Goal: Information Seeking & Learning: Learn about a topic

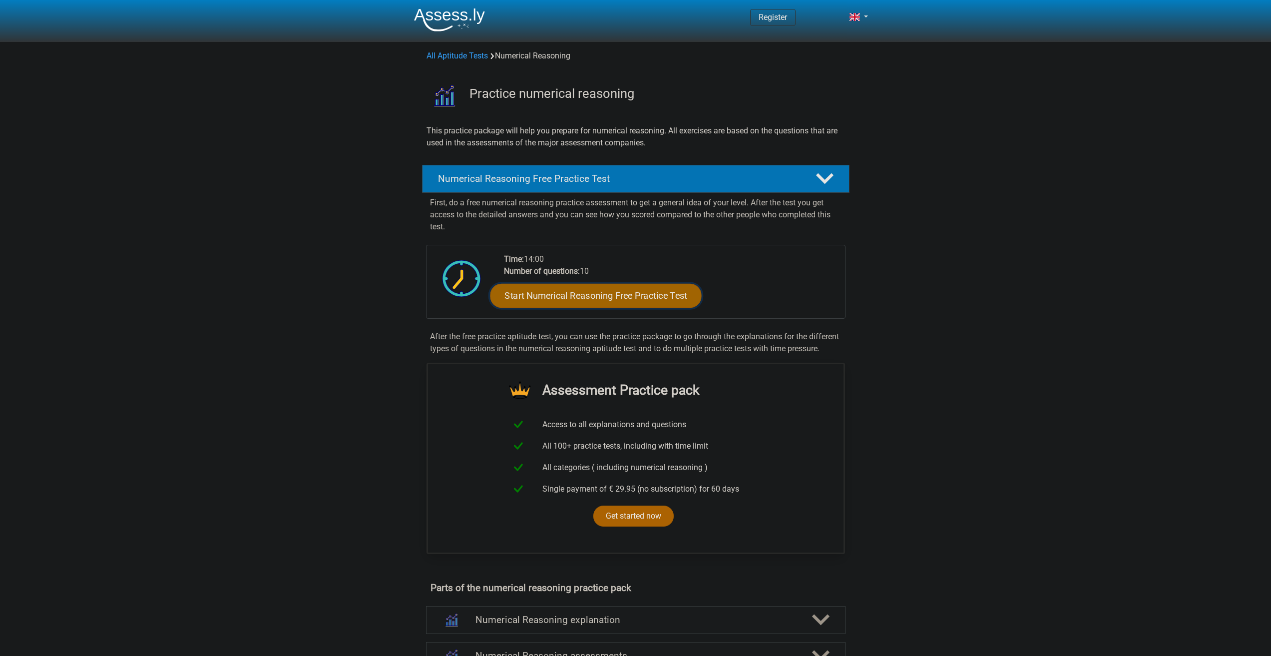
click at [611, 298] on link "Start Numerical Reasoning Free Practice Test" at bounding box center [595, 295] width 211 height 24
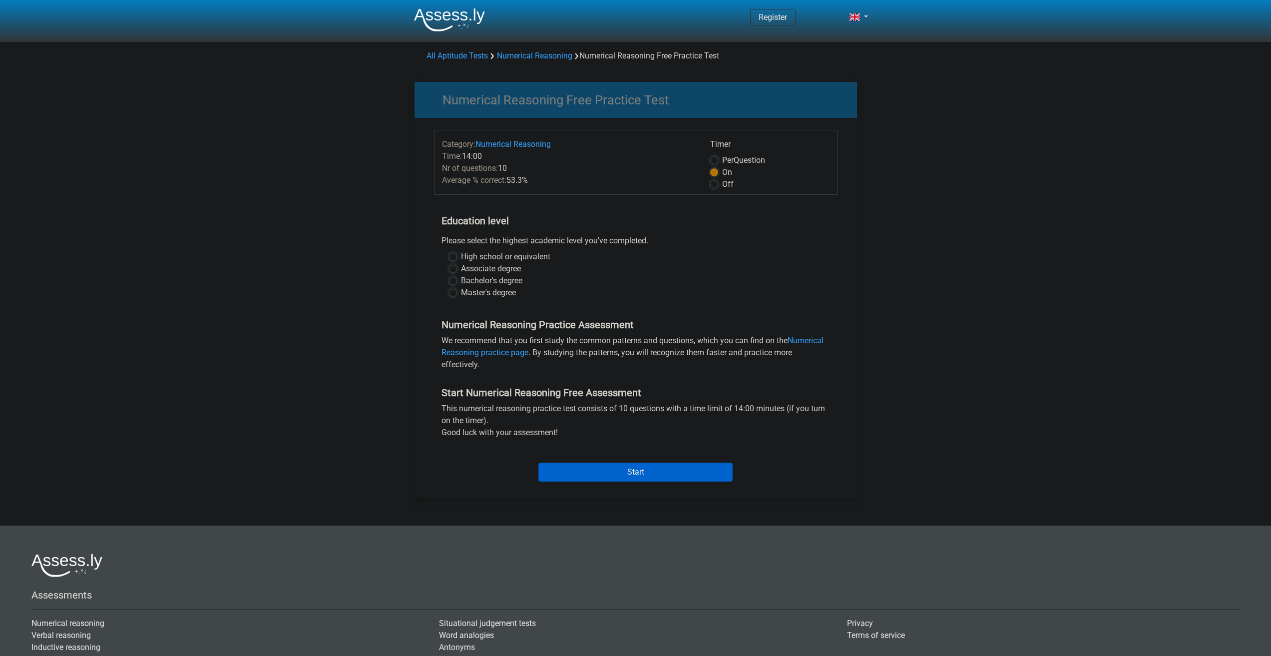
click at [461, 280] on label "Bachelor's degree" at bounding box center [491, 281] width 61 height 12
click at [454, 280] on input "Bachelor's degree" at bounding box center [453, 280] width 8 height 10
radio input "true"
click at [644, 472] on input "Start" at bounding box center [635, 471] width 194 height 19
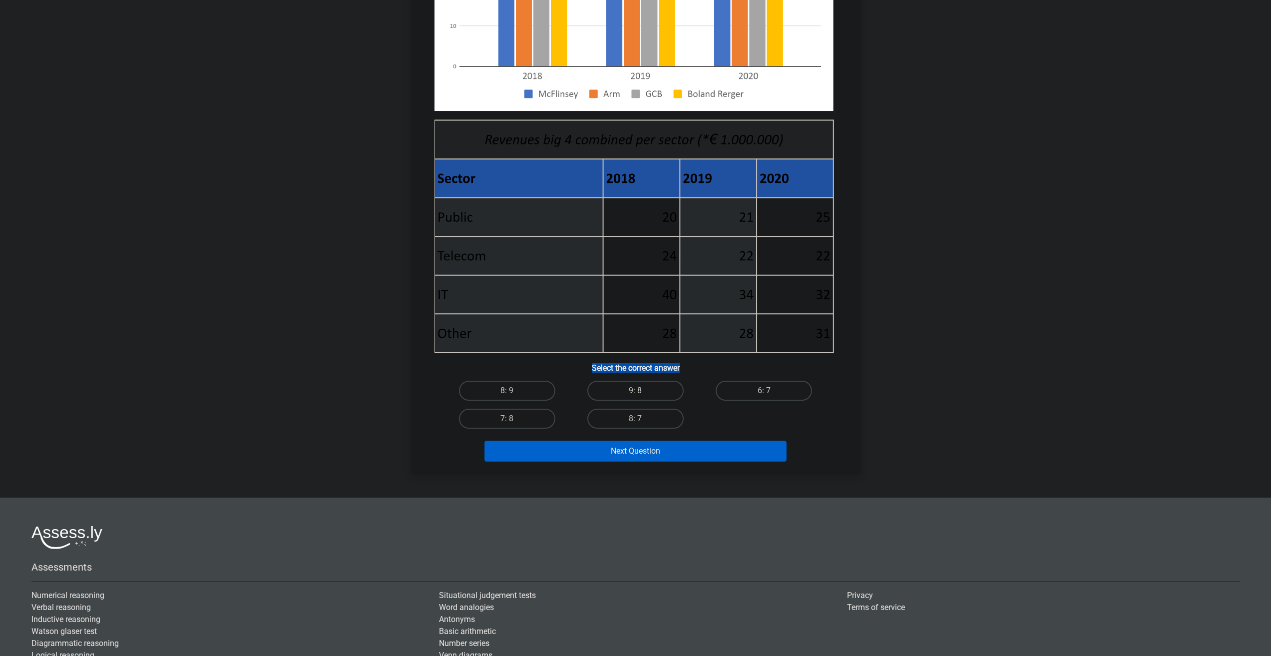
scroll to position [250, 0]
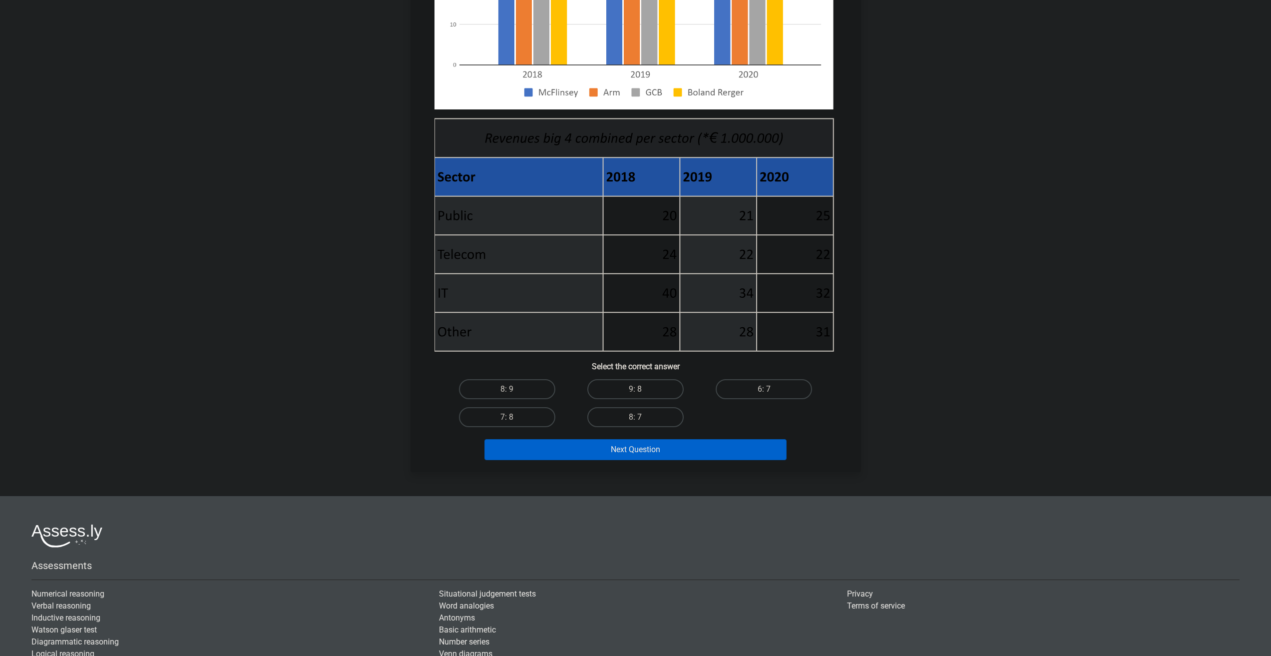
drag, startPoint x: 425, startPoint y: 37, endPoint x: 809, endPoint y: 339, distance: 488.6
click at [809, 339] on div "What is the ratio of [PERSON_NAME]'s income in [DATE] and 2020 combined to Arm'…" at bounding box center [635, 146] width 442 height 636
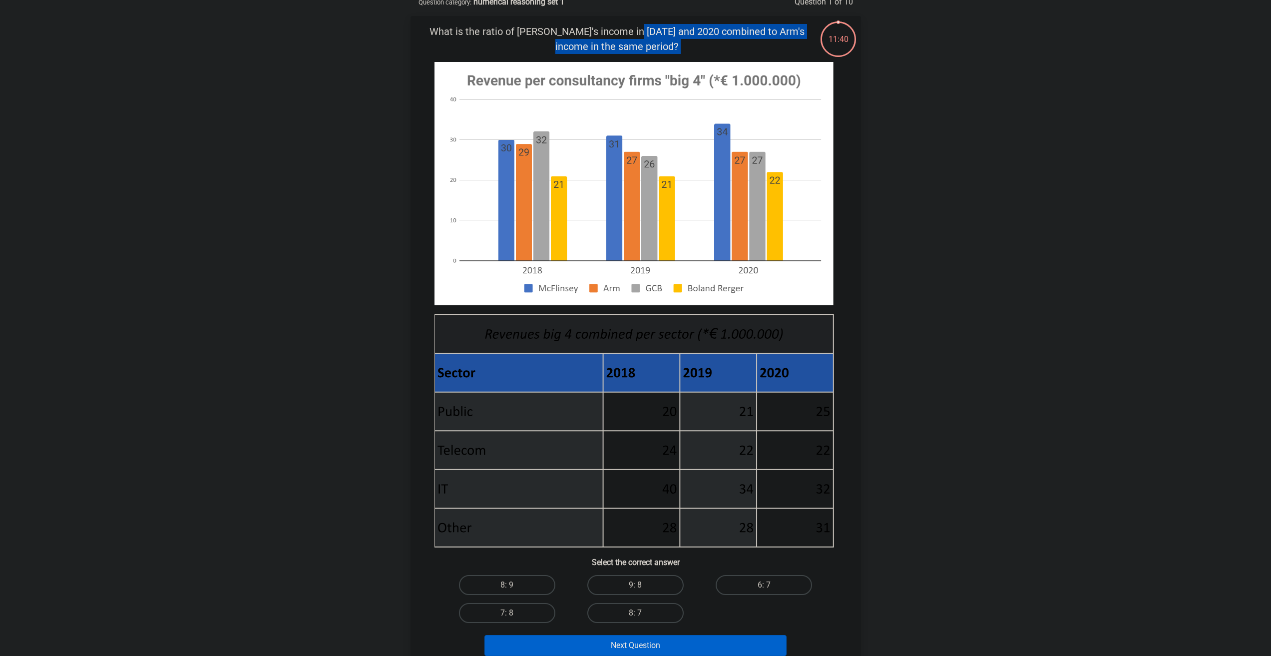
scroll to position [150, 0]
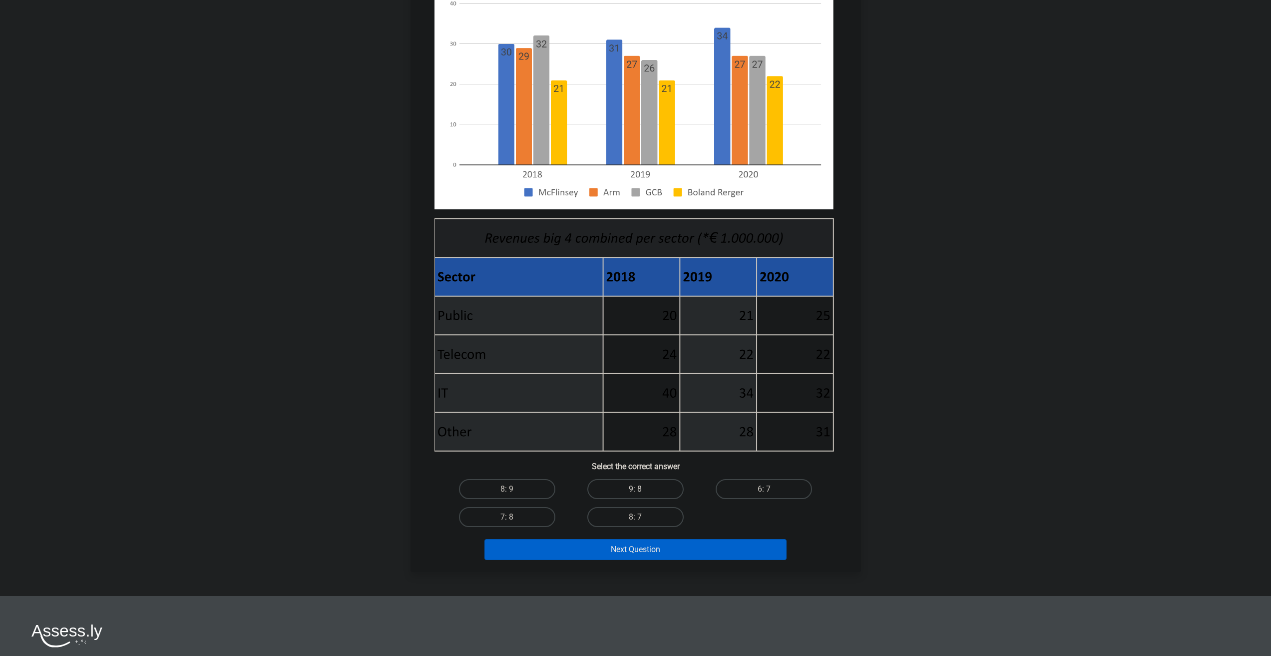
click at [633, 486] on label "9: 8" at bounding box center [635, 489] width 96 height 20
click at [635, 489] on input "9: 8" at bounding box center [638, 492] width 6 height 6
radio input "true"
click at [652, 556] on button "Next Question" at bounding box center [635, 549] width 302 height 21
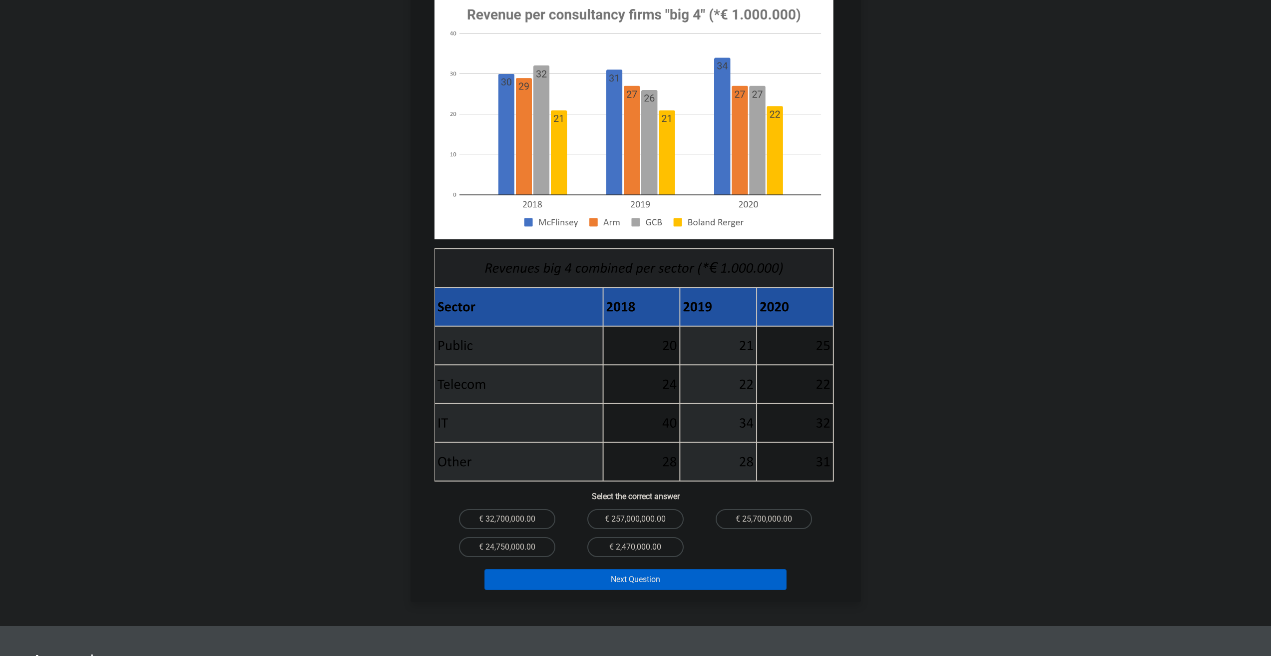
scroll to position [50, 0]
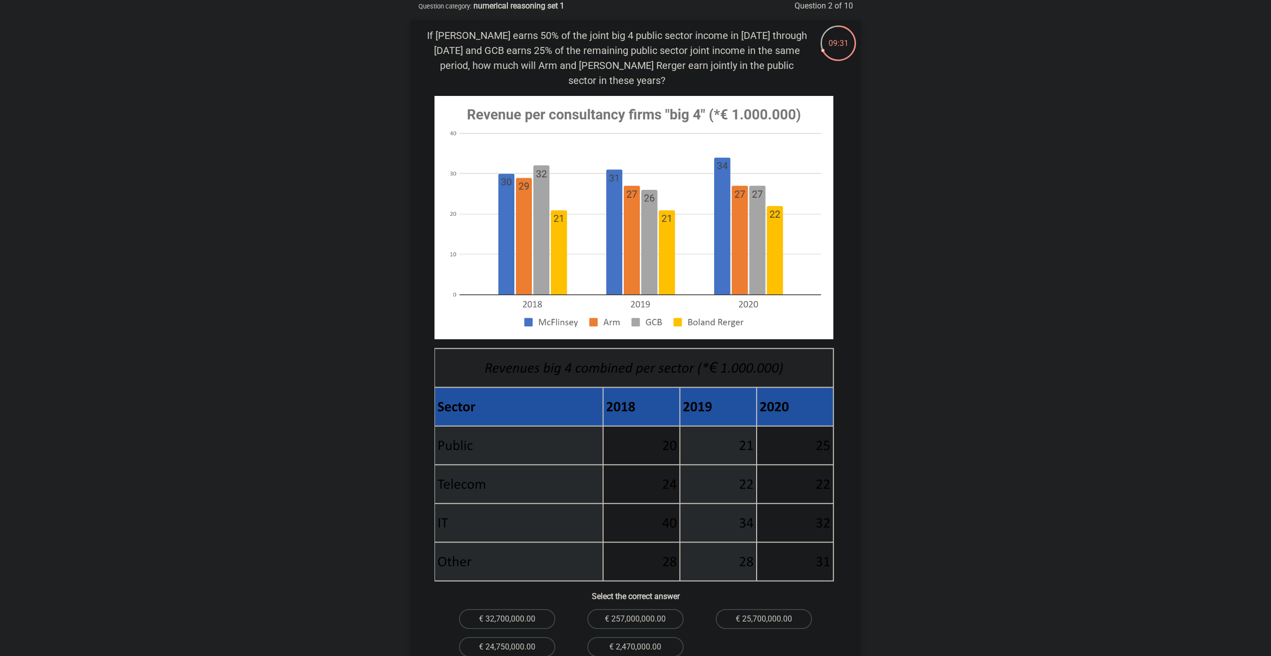
click at [440, 33] on p "If McFlinsey earns 50% of the joint big 4 public sector income in 2018 through …" at bounding box center [616, 58] width 381 height 60
drag, startPoint x: 655, startPoint y: 430, endPoint x: 677, endPoint y: 432, distance: 21.6
click at [677, 432] on icon at bounding box center [641, 445] width 77 height 39
click at [523, 609] on label "€ 32,700,000.00" at bounding box center [507, 619] width 96 height 20
click at [513, 619] on input "€ 32,700,000.00" at bounding box center [510, 622] width 6 height 6
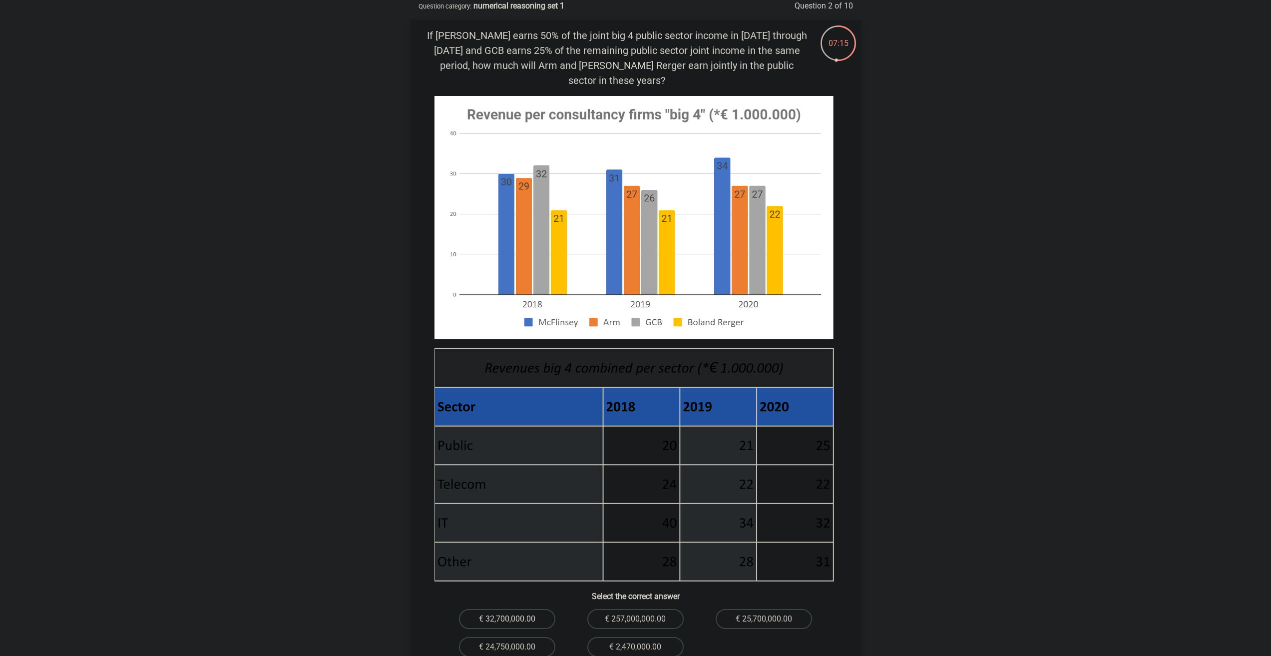
radio input "true"
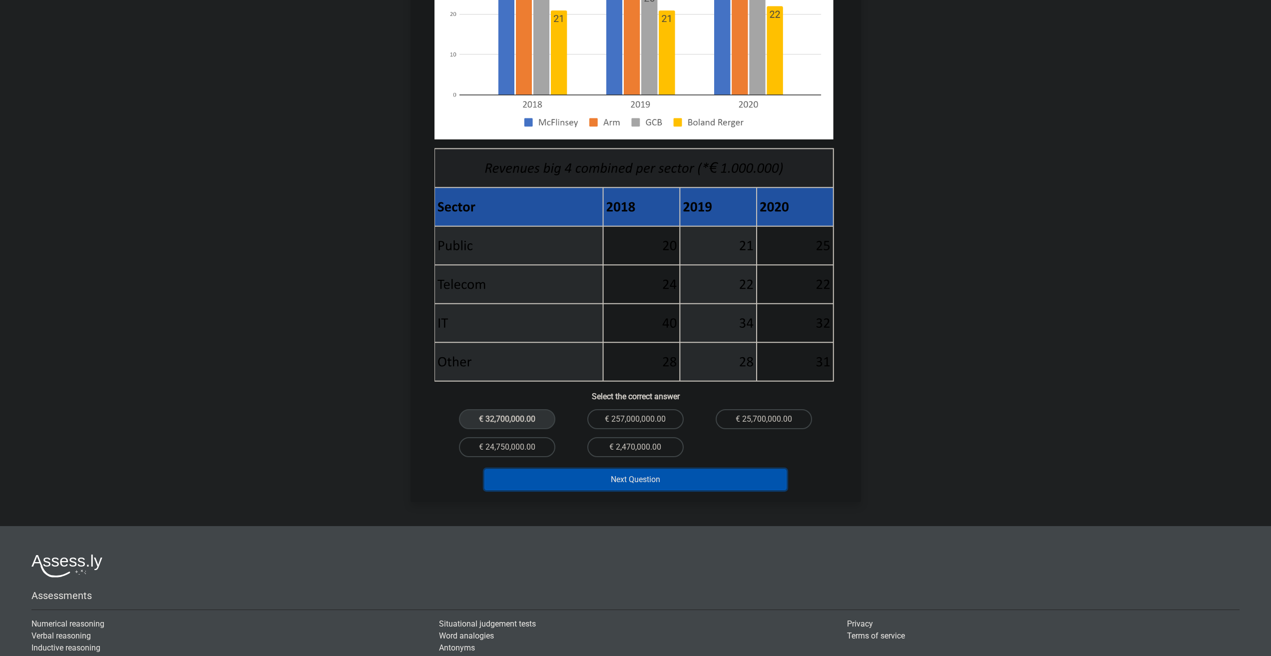
click at [662, 471] on button "Next Question" at bounding box center [635, 479] width 302 height 21
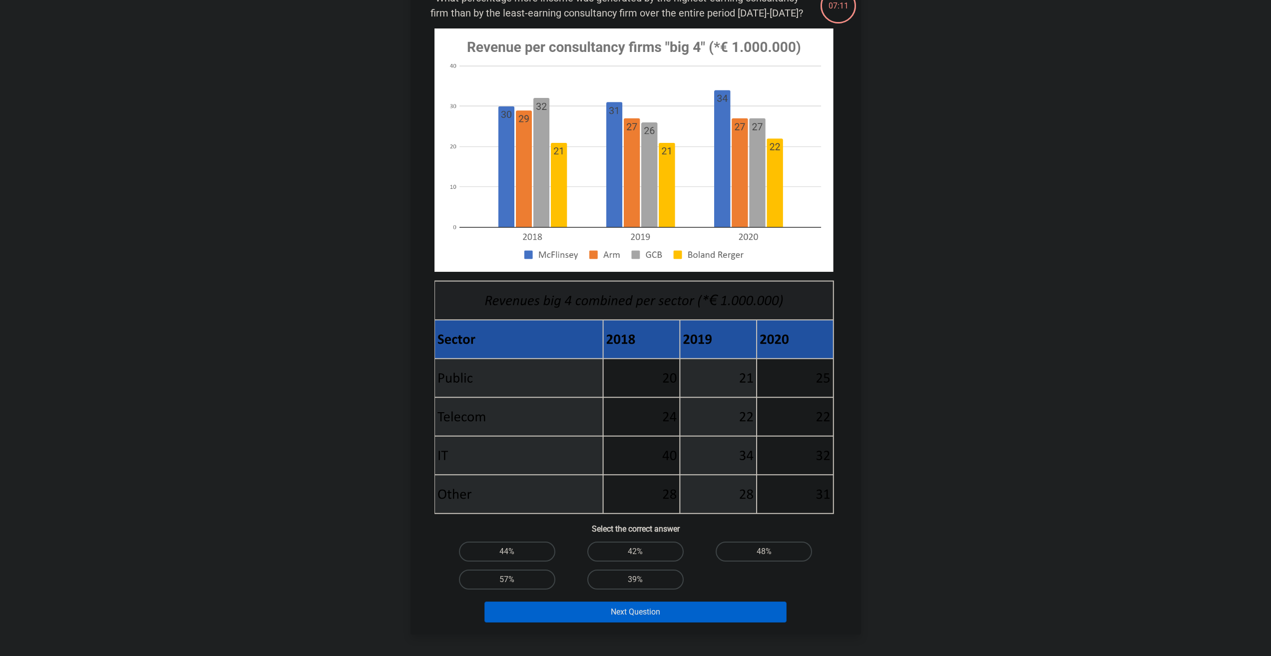
scroll to position [50, 0]
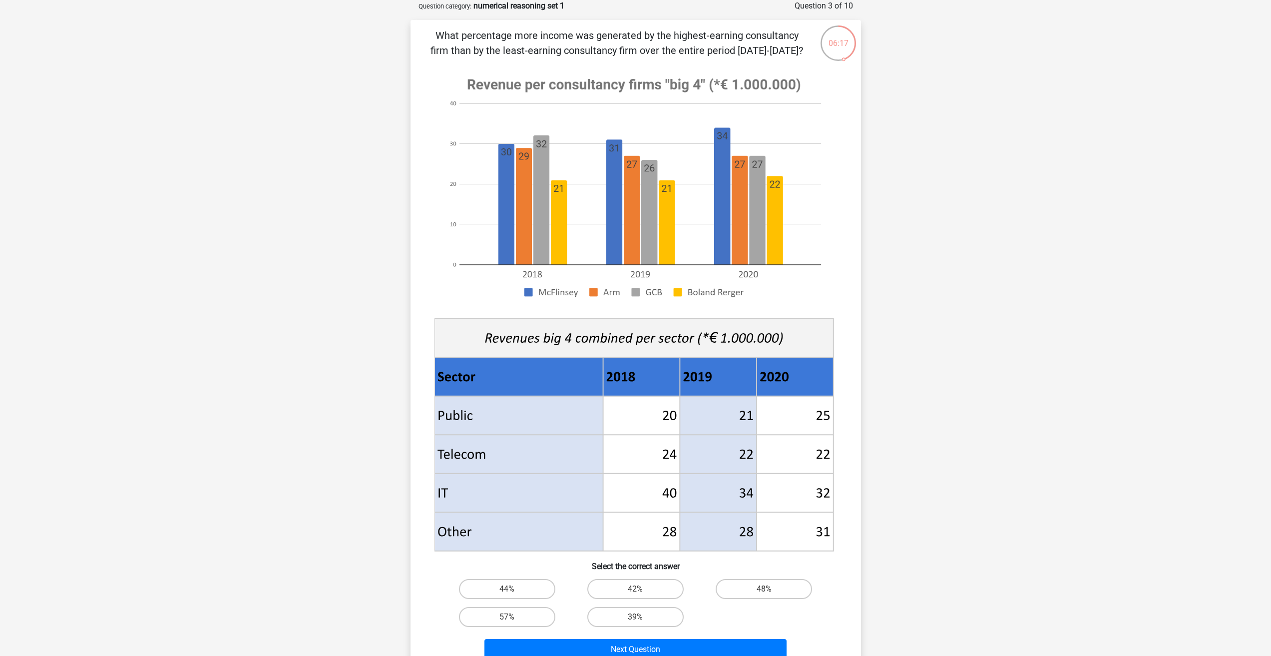
click at [1080, 452] on div "Register Nederlands English" at bounding box center [635, 454] width 1271 height 1009
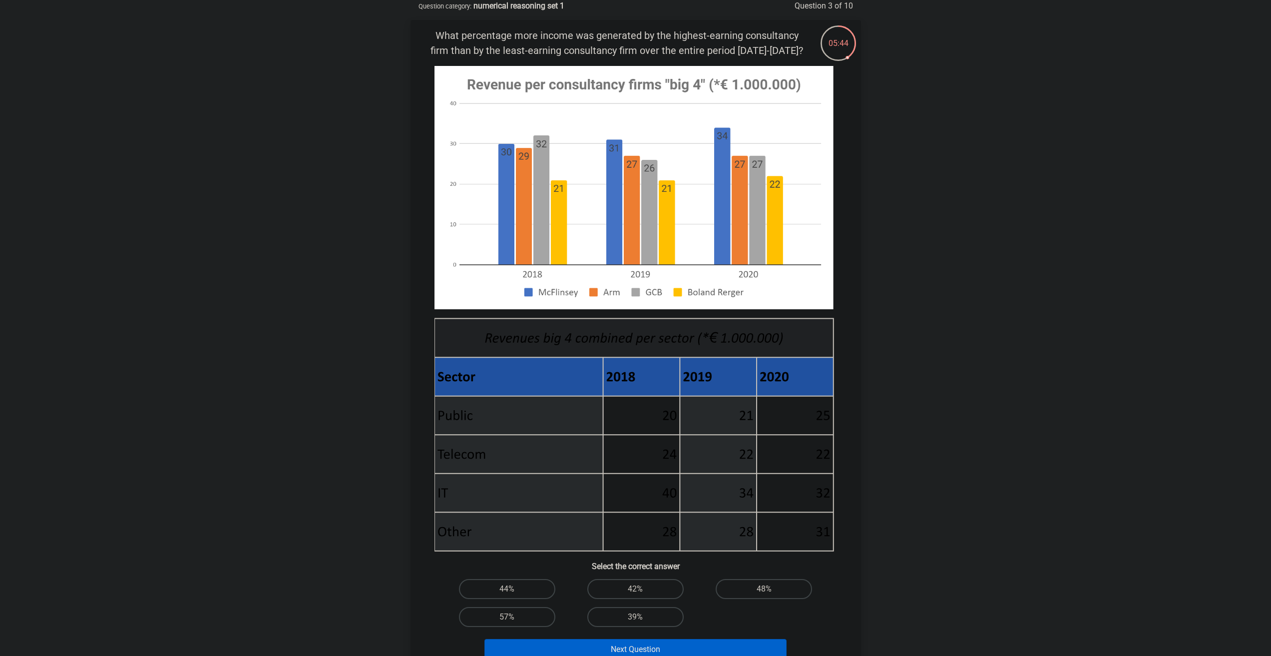
click at [962, 386] on div "Register Nederlands English" at bounding box center [635, 454] width 1271 height 1009
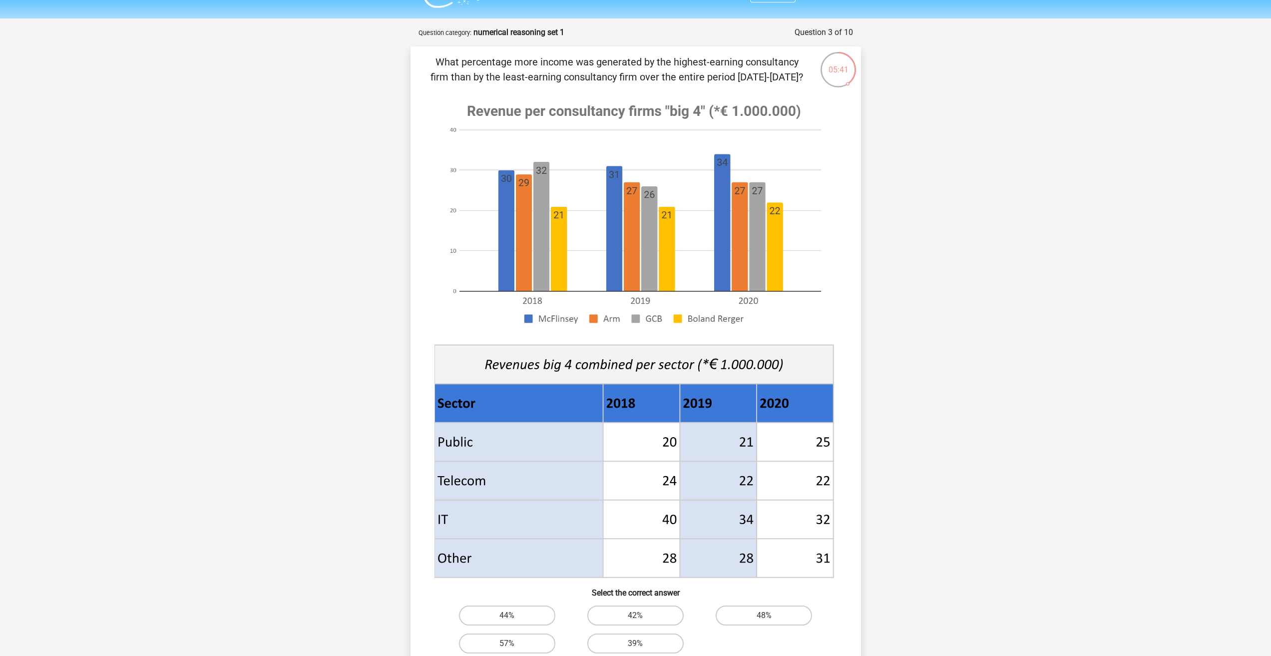
scroll to position [0, 0]
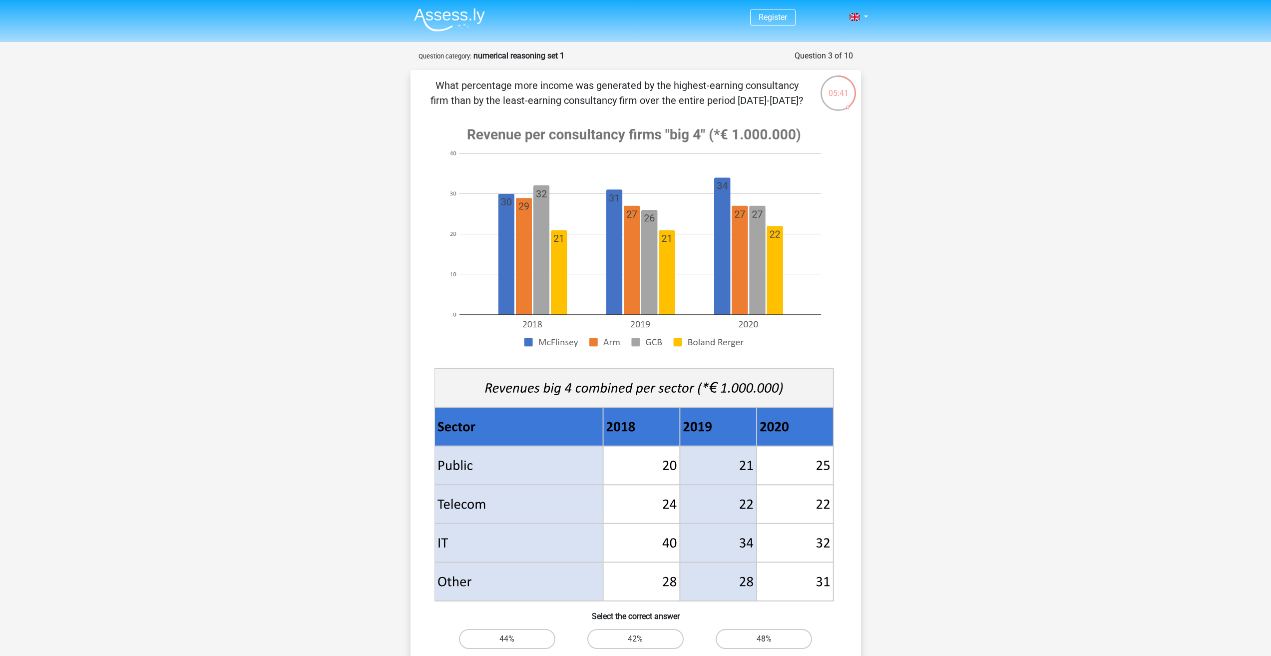
click at [986, 436] on div "Register Nederlands English" at bounding box center [635, 504] width 1271 height 1009
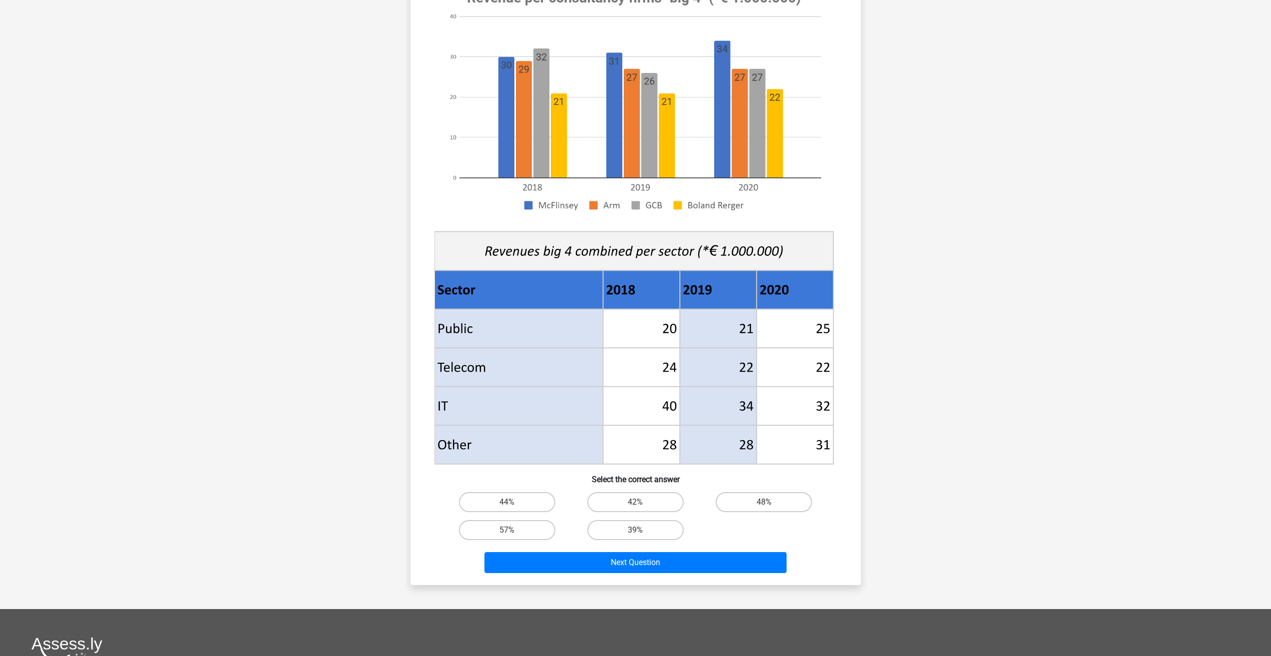
scroll to position [150, 0]
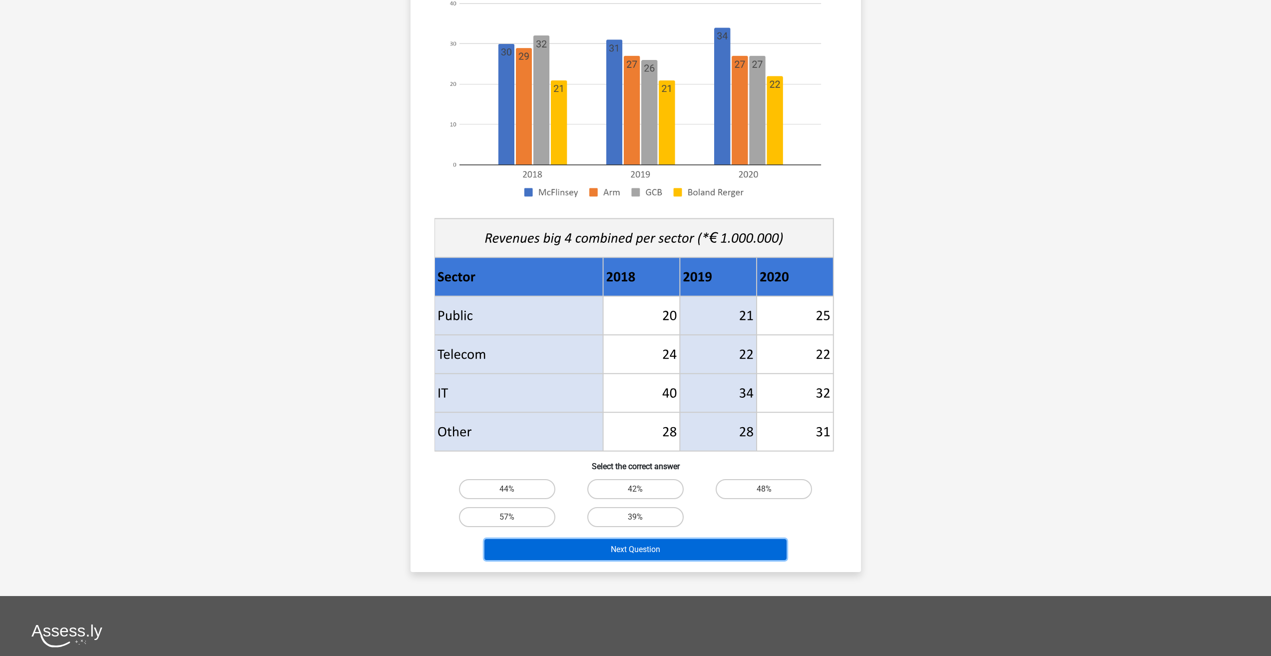
click at [623, 549] on button "Next Question" at bounding box center [635, 549] width 302 height 21
click at [637, 523] on label "39%" at bounding box center [635, 517] width 96 height 20
click at [637, 523] on input "39%" at bounding box center [638, 520] width 6 height 6
radio input "true"
click at [652, 551] on button "Next Question" at bounding box center [635, 549] width 302 height 21
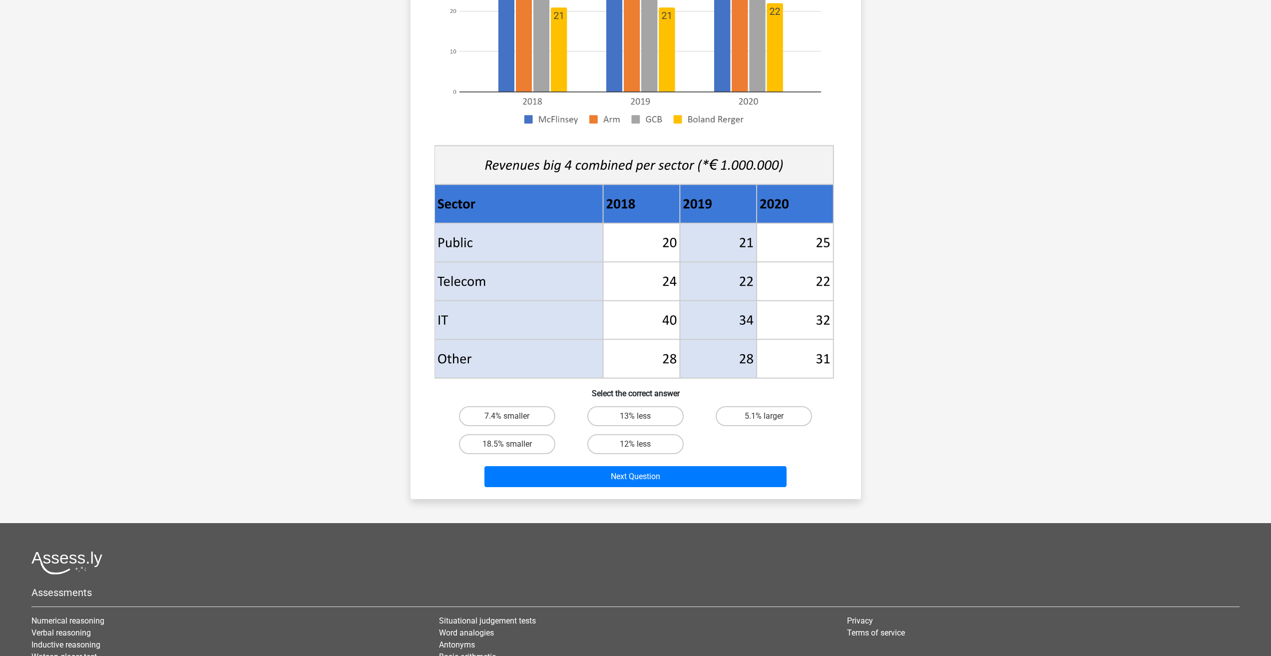
scroll to position [250, 0]
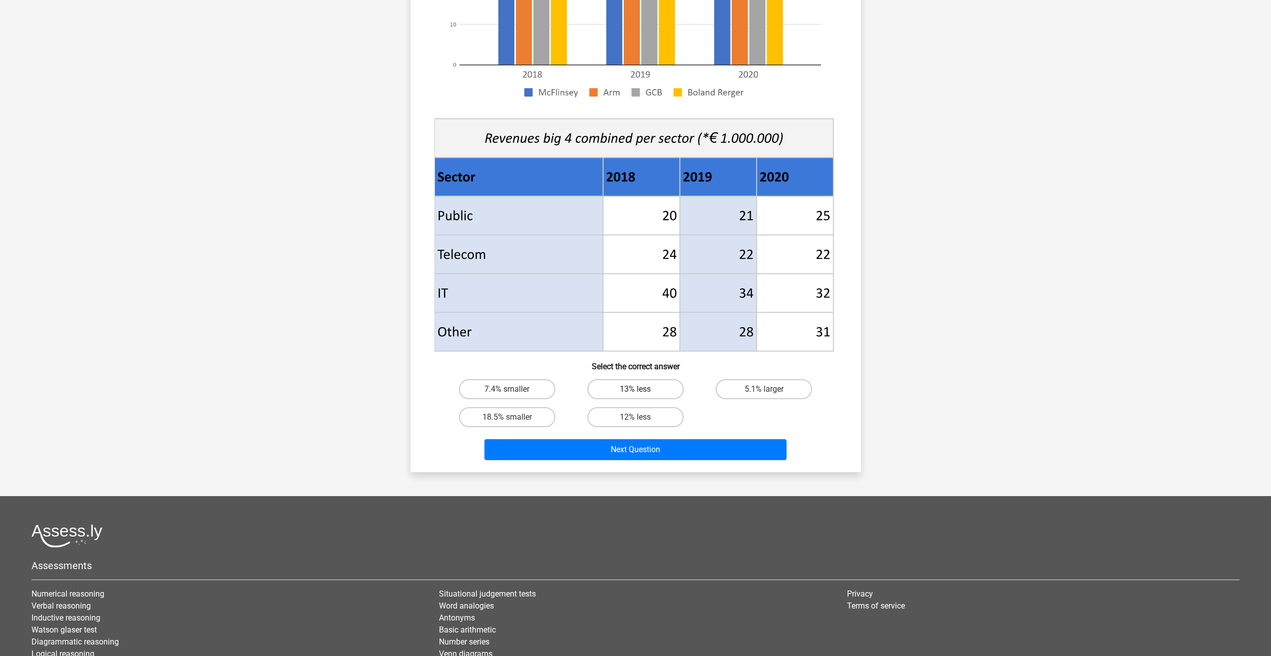
click at [612, 394] on label "13% less" at bounding box center [635, 389] width 96 height 20
click at [635, 394] on input "13% less" at bounding box center [638, 392] width 6 height 6
radio input "true"
click at [660, 457] on button "Next Question" at bounding box center [635, 449] width 302 height 21
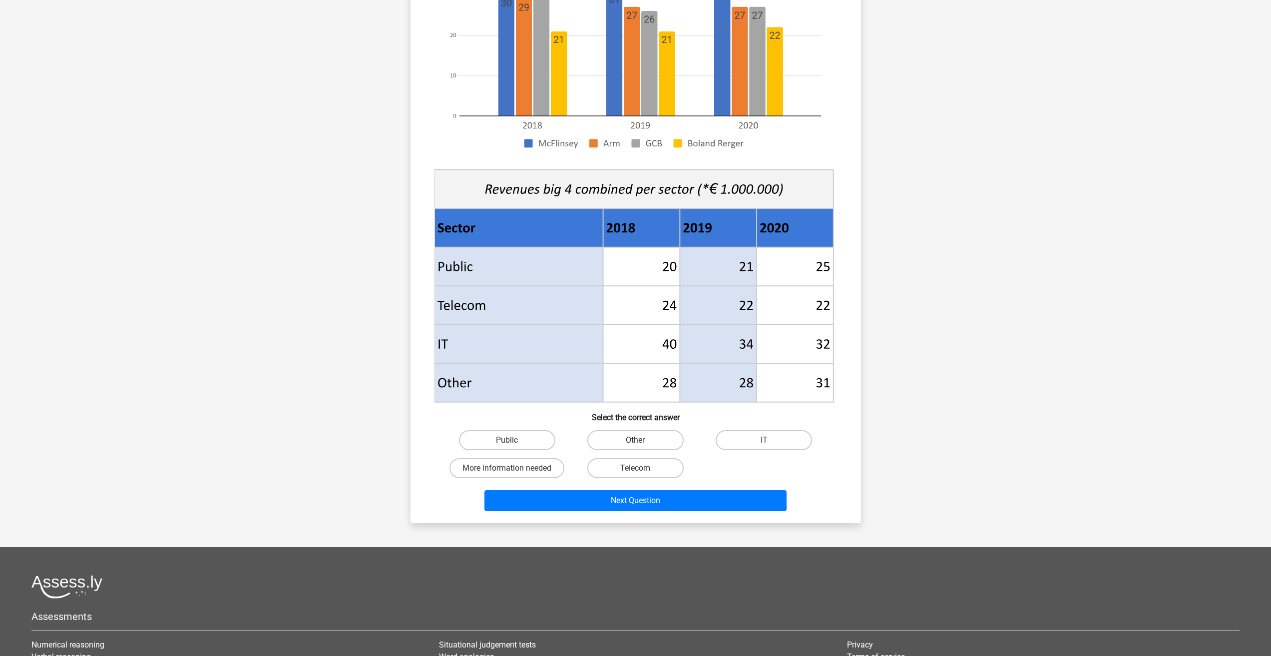
scroll to position [50, 0]
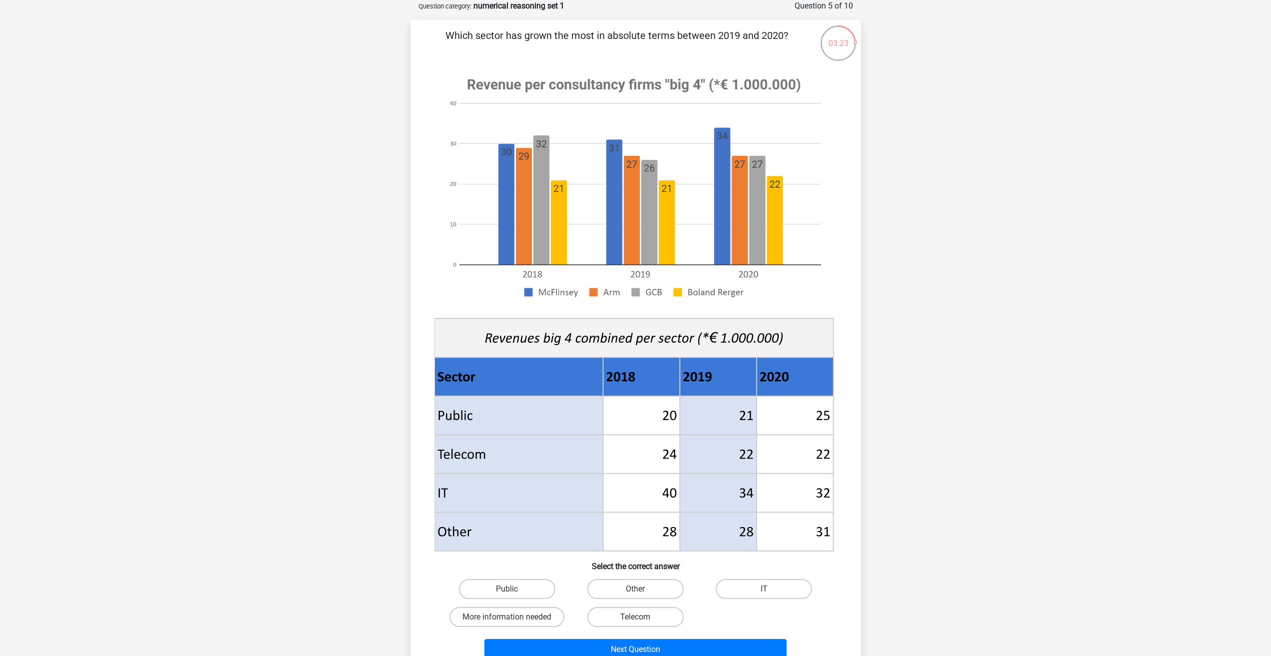
drag, startPoint x: 471, startPoint y: 333, endPoint x: 766, endPoint y: 352, distance: 296.2
click at [766, 352] on icon at bounding box center [633, 338] width 399 height 39
click at [507, 596] on label "Public" at bounding box center [507, 589] width 96 height 20
click at [507, 595] on input "Public" at bounding box center [510, 592] width 6 height 6
radio input "true"
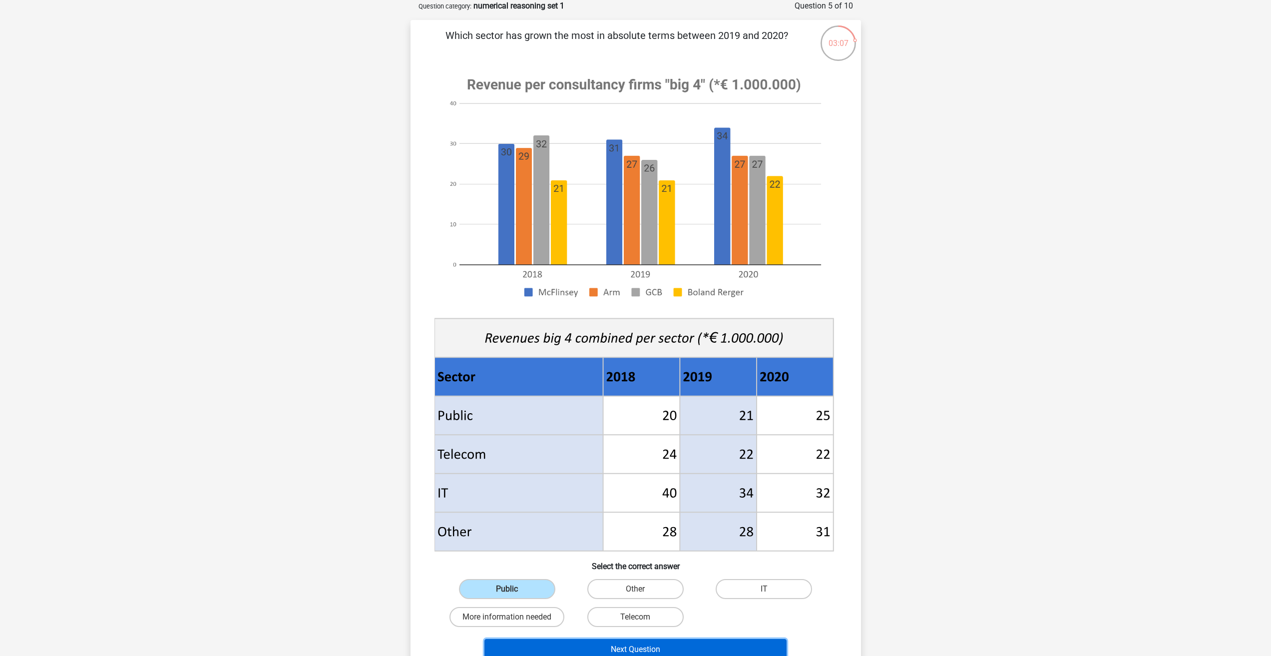
click at [611, 650] on button "Next Question" at bounding box center [635, 649] width 302 height 21
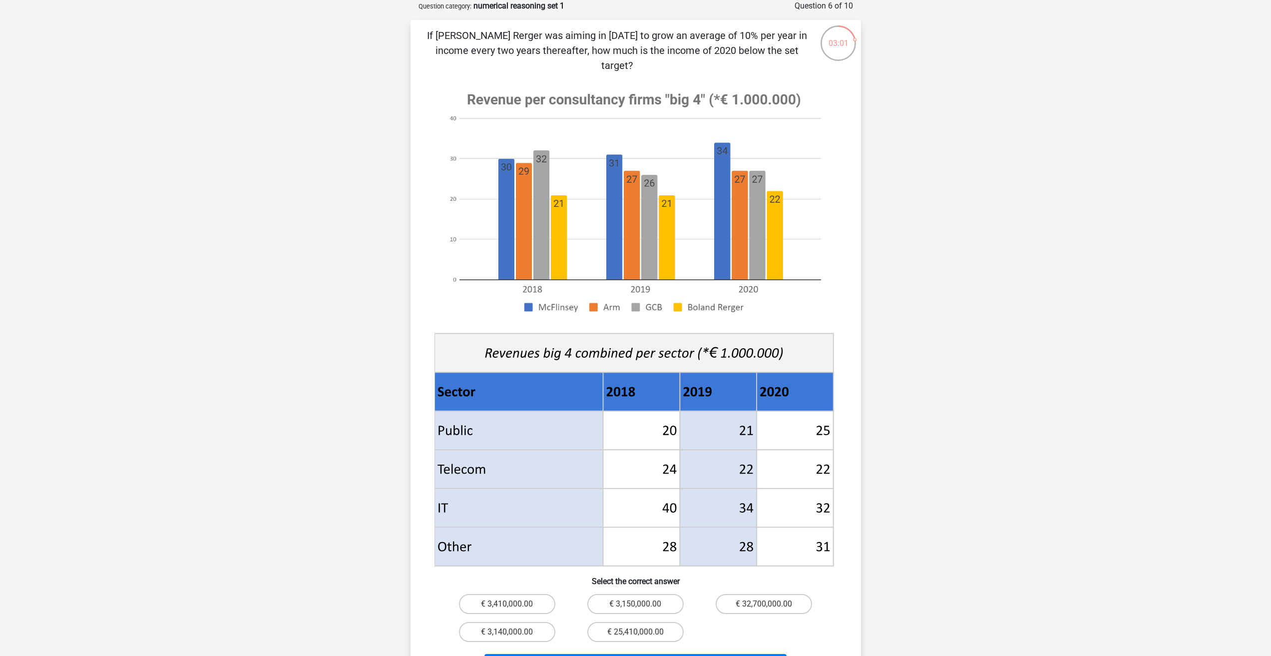
drag, startPoint x: 523, startPoint y: 170, endPoint x: 598, endPoint y: 168, distance: 75.4
click at [598, 168] on image at bounding box center [633, 202] width 399 height 243
click at [541, 145] on image at bounding box center [633, 202] width 399 height 243
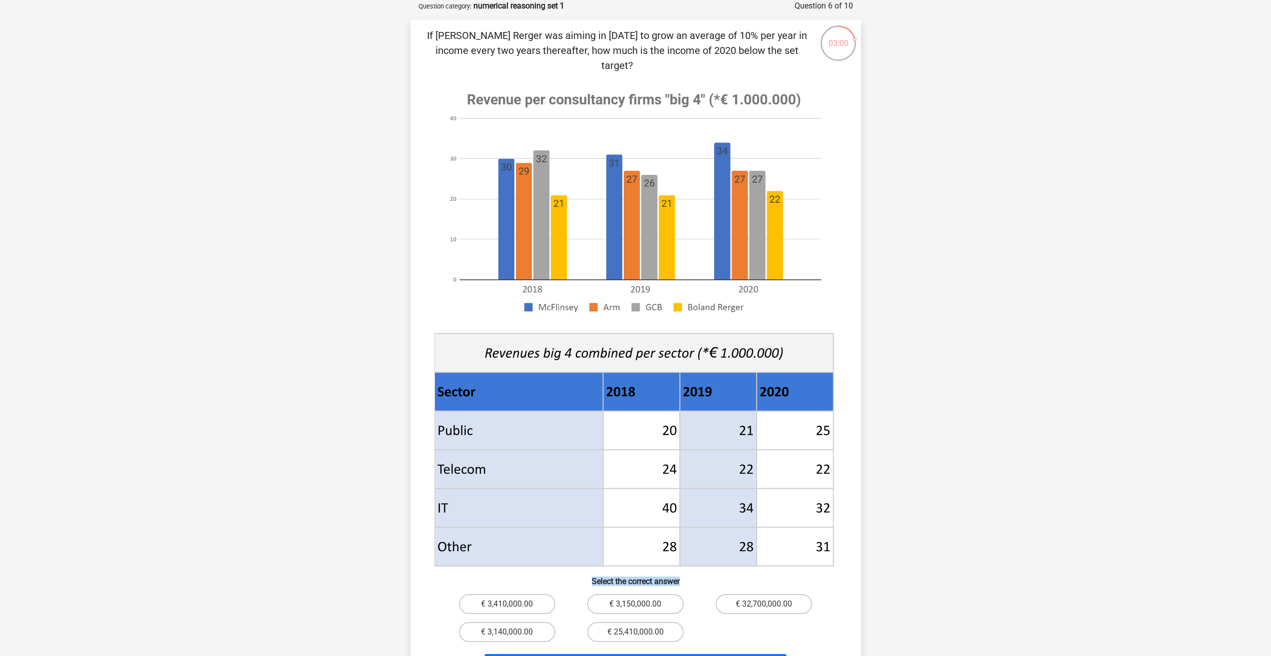
click at [541, 145] on image at bounding box center [633, 202] width 399 height 243
click at [625, 594] on label "€ 3,150,000.00" at bounding box center [635, 604] width 96 height 20
click at [635, 604] on input "€ 3,150,000.00" at bounding box center [638, 607] width 6 height 6
radio input "true"
click at [642, 654] on button "Next Question" at bounding box center [635, 664] width 302 height 21
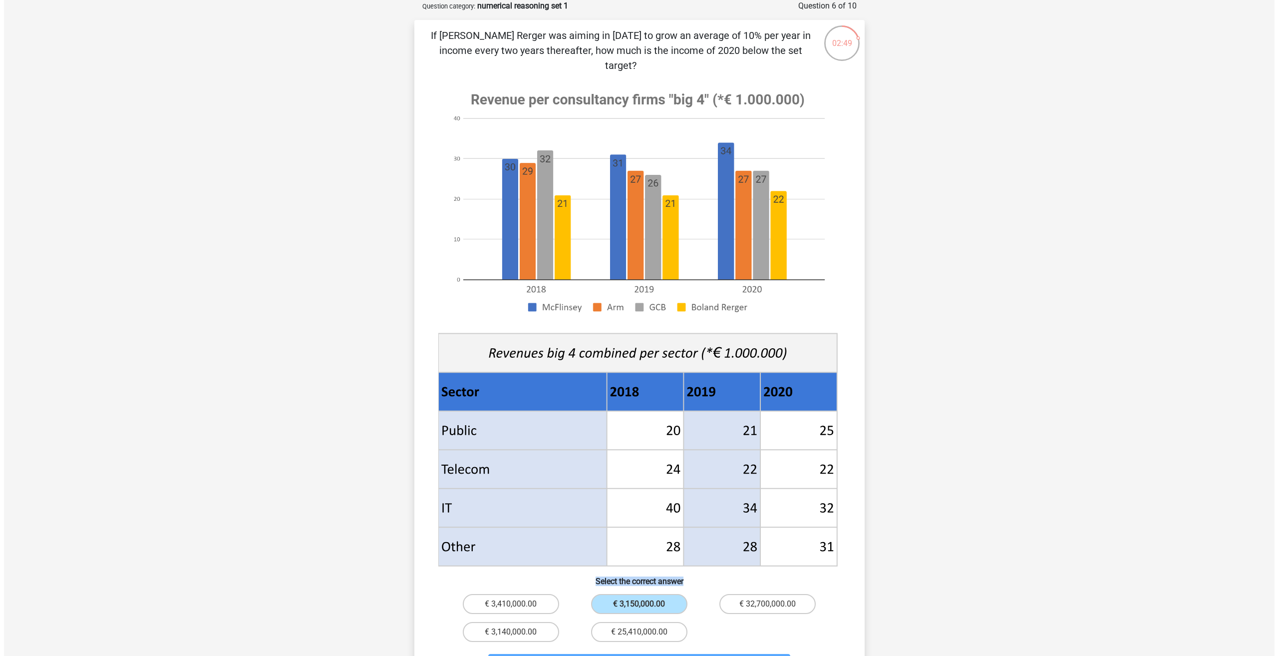
scroll to position [0, 0]
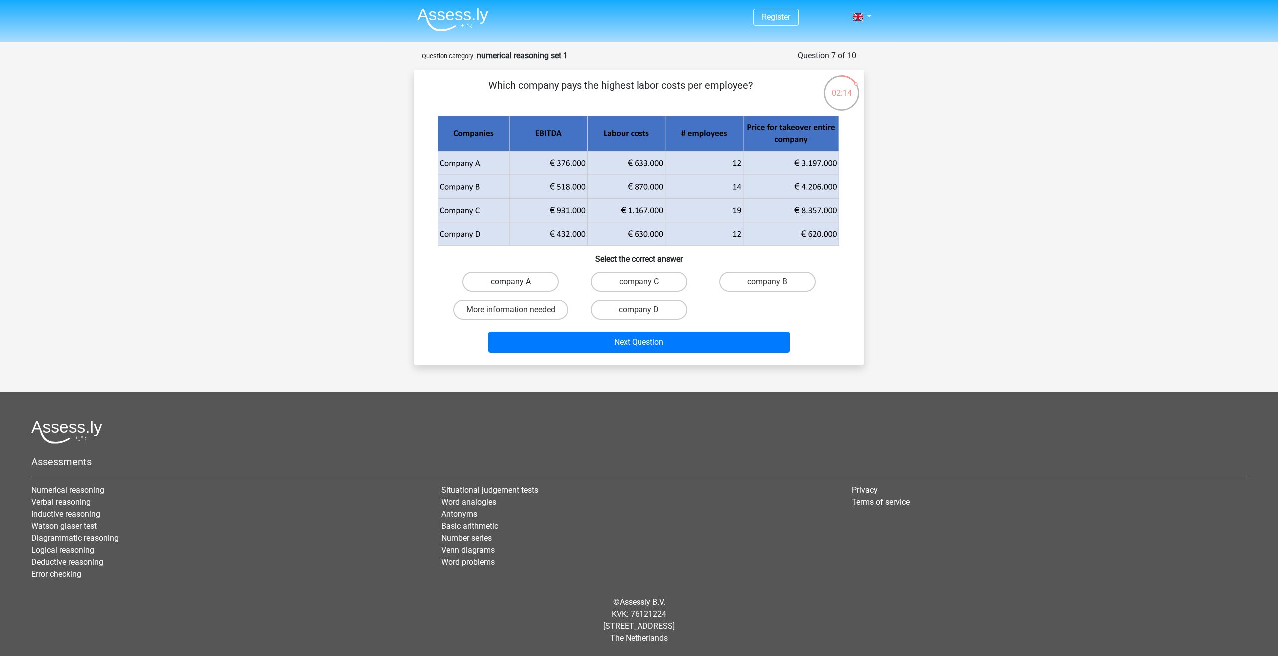
click at [535, 277] on label "company A" at bounding box center [510, 282] width 96 height 20
click at [517, 282] on input "company A" at bounding box center [514, 285] width 6 height 6
radio input "true"
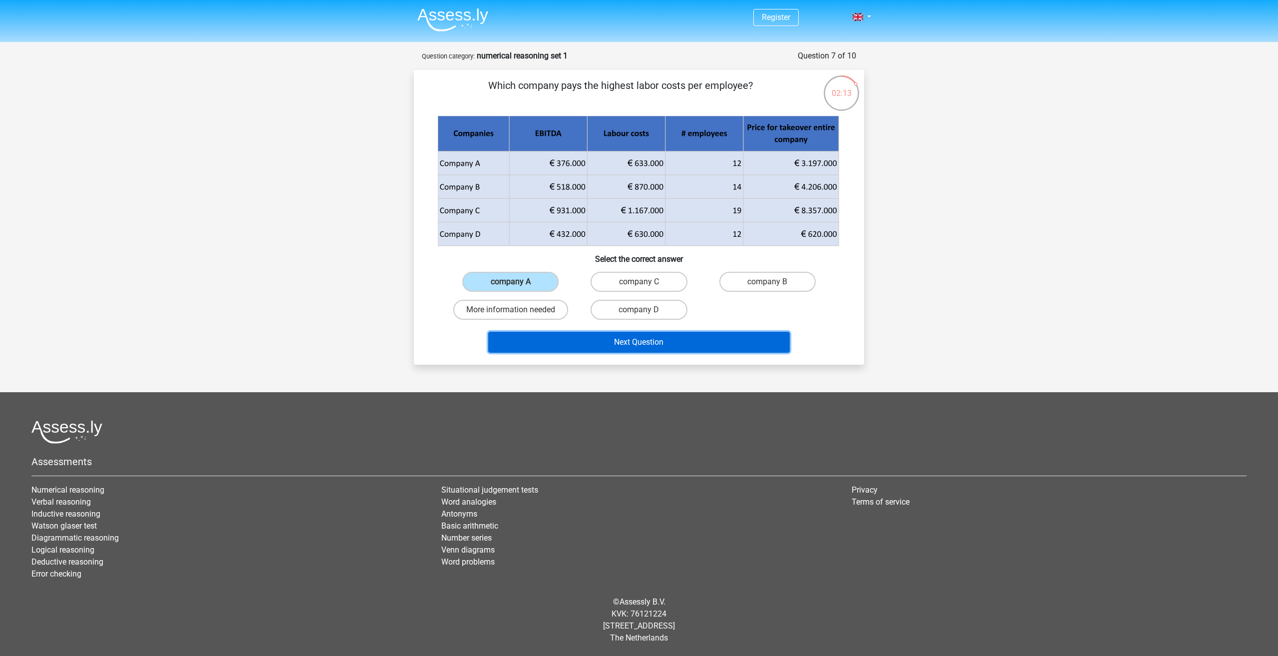
click at [668, 344] on button "Next Question" at bounding box center [639, 342] width 302 height 21
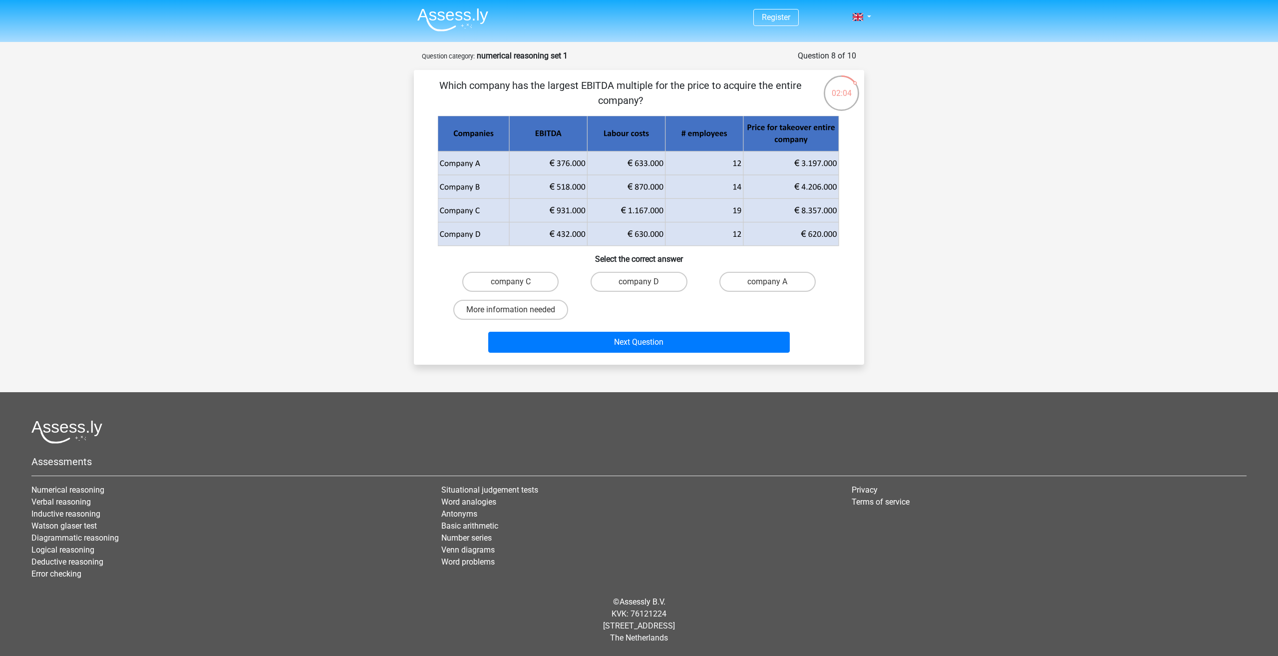
click at [517, 283] on input "company C" at bounding box center [514, 285] width 6 height 6
radio input "true"
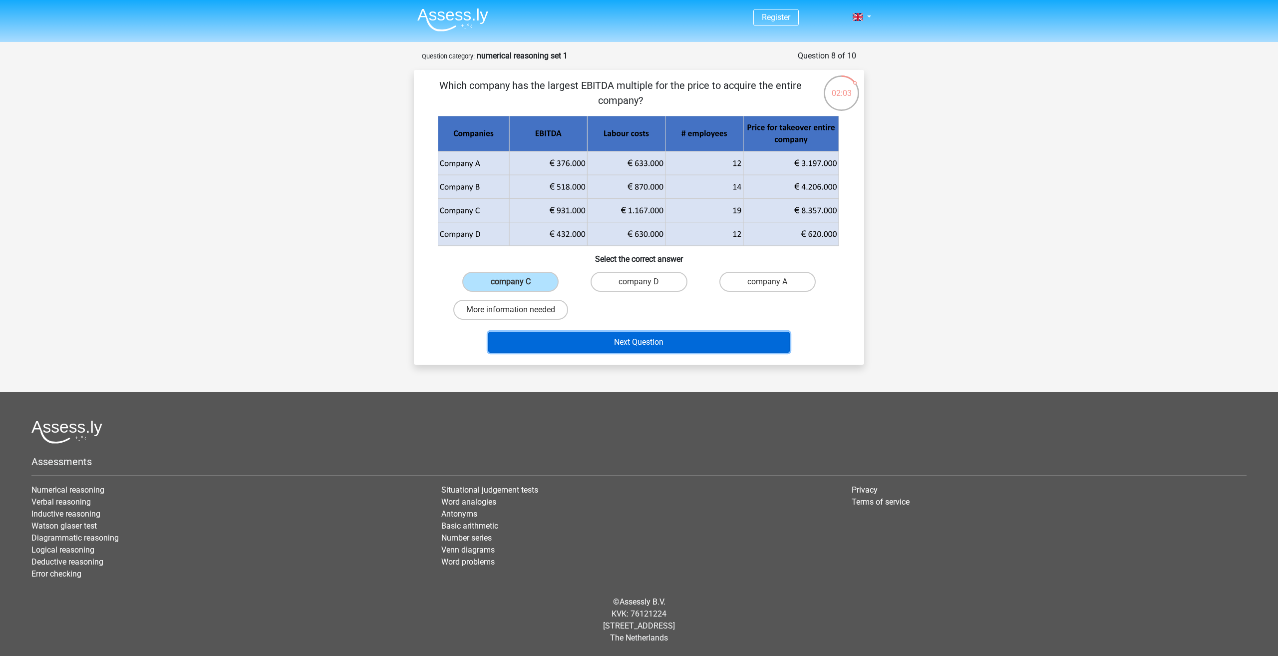
click at [601, 347] on button "Next Question" at bounding box center [639, 342] width 302 height 21
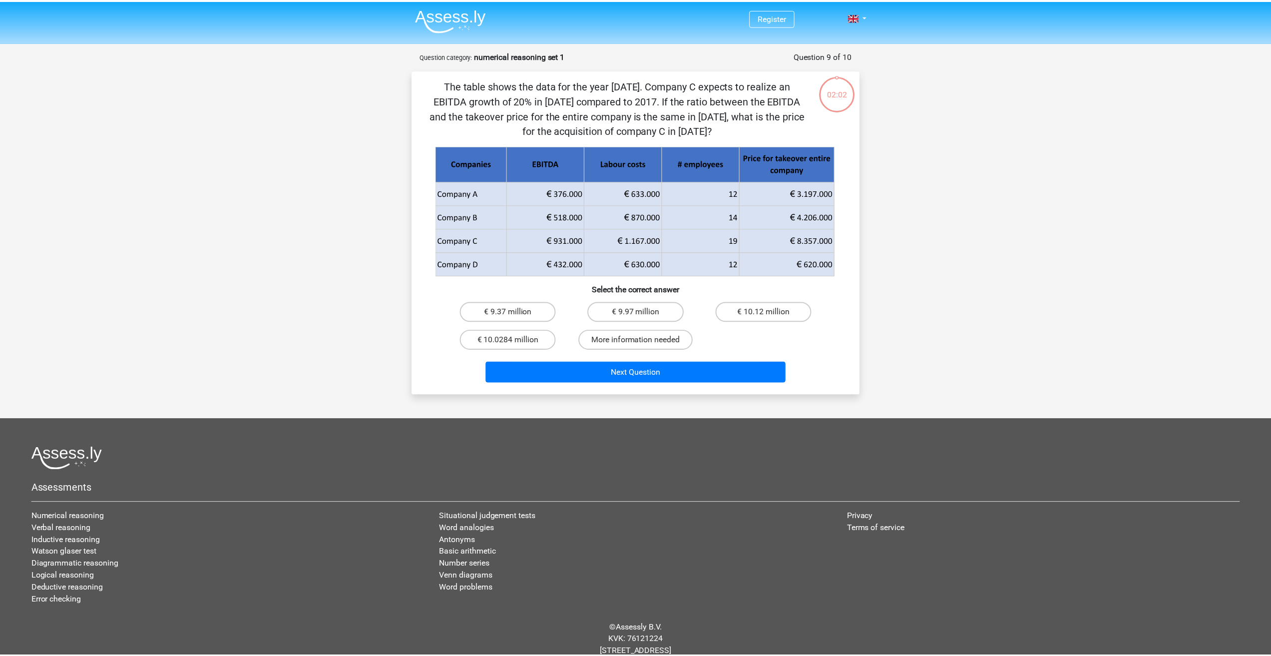
scroll to position [26, 0]
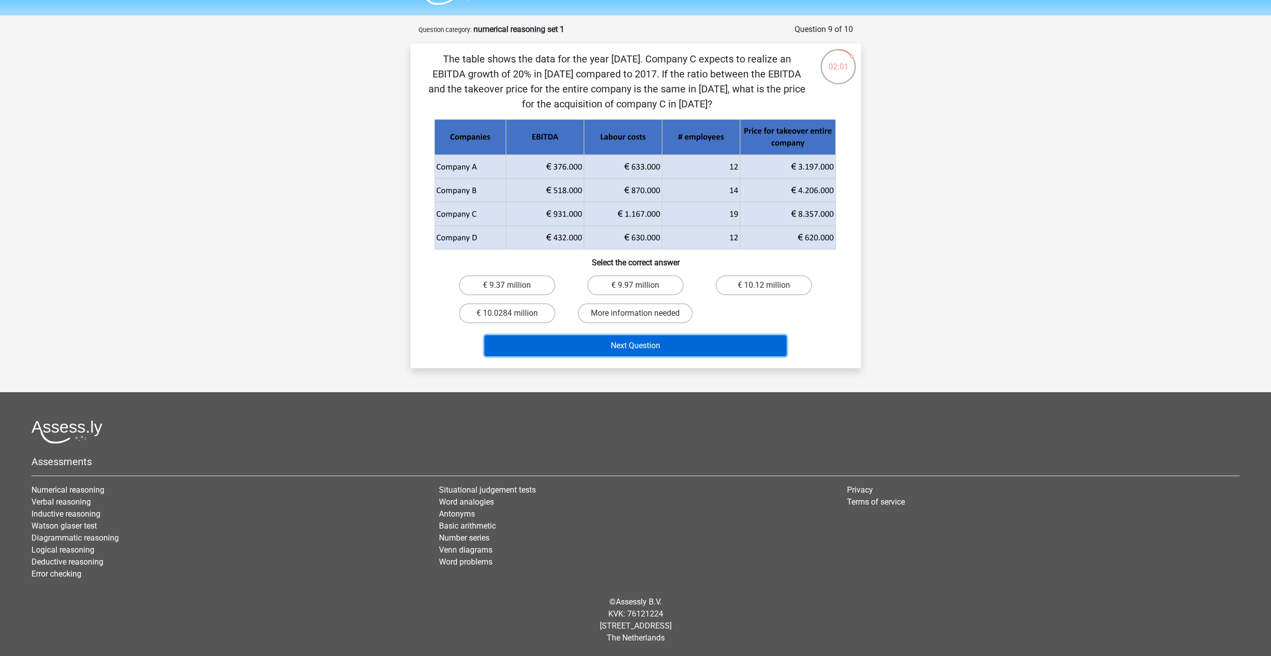
click at [601, 347] on button "Next Question" at bounding box center [635, 345] width 302 height 21
click at [626, 313] on label "More information needed" at bounding box center [635, 313] width 115 height 20
click at [635, 313] on input "More information needed" at bounding box center [638, 316] width 6 height 6
radio input "true"
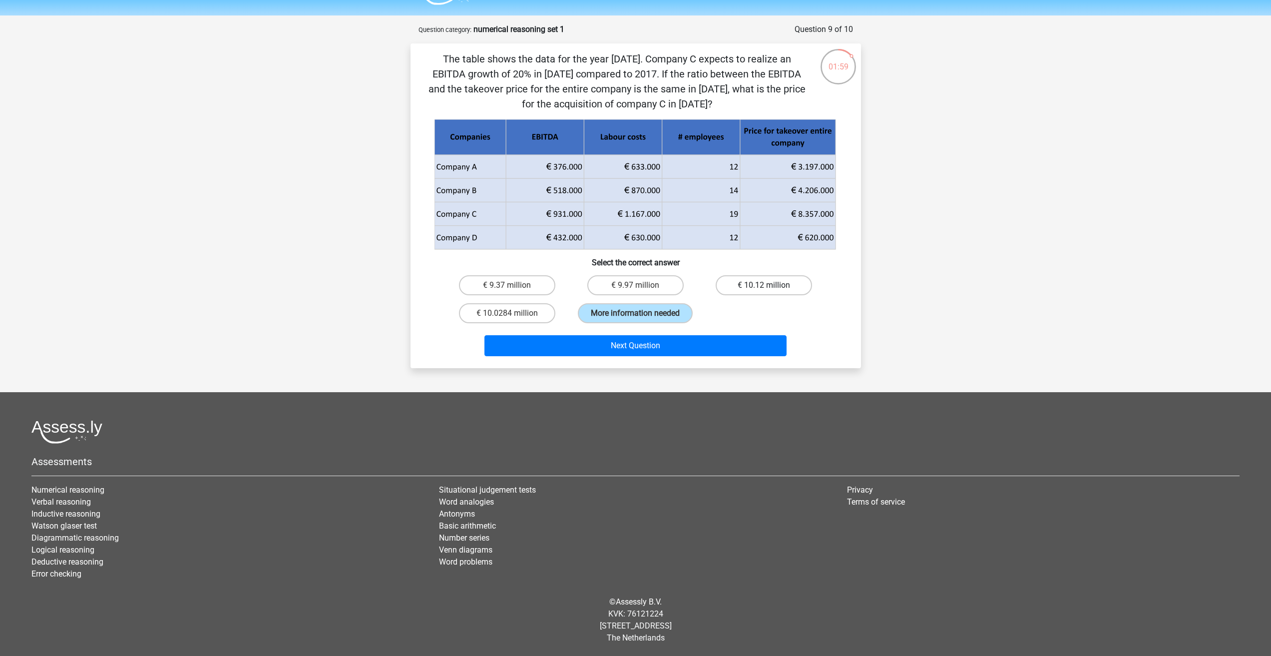
click at [746, 287] on label "€ 10.12 million" at bounding box center [763, 285] width 96 height 20
click at [764, 287] on input "€ 10.12 million" at bounding box center [767, 288] width 6 height 6
radio input "true"
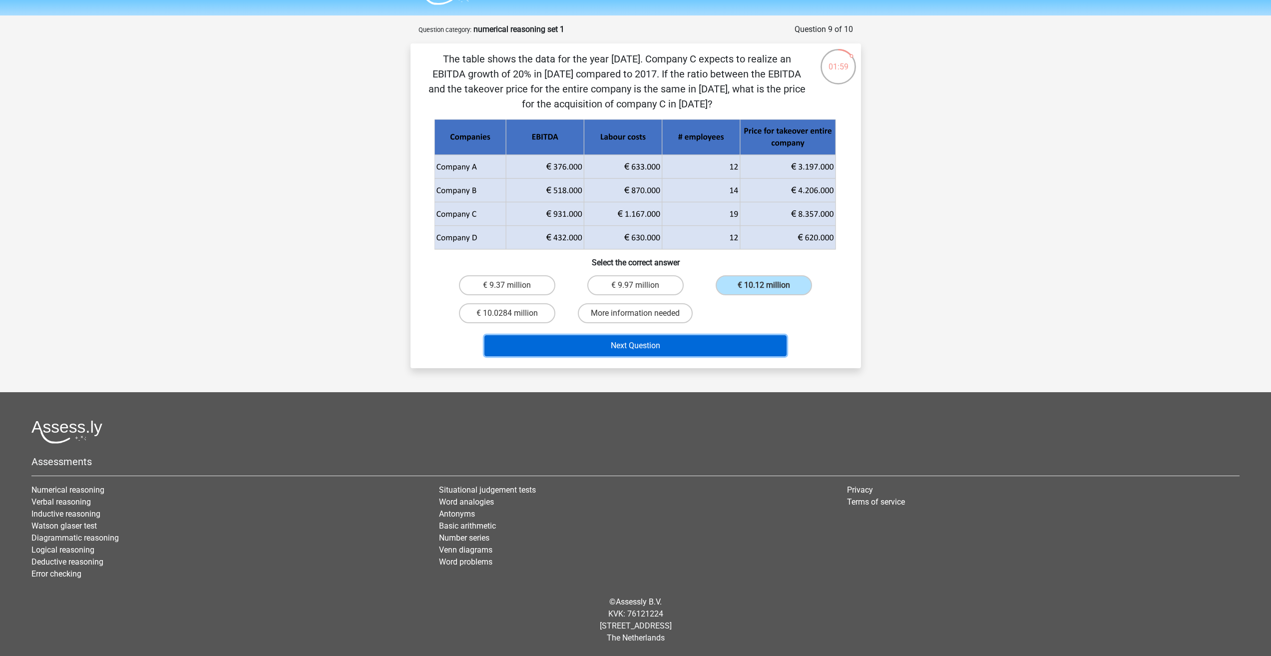
click at [724, 343] on button "Next Question" at bounding box center [635, 345] width 302 height 21
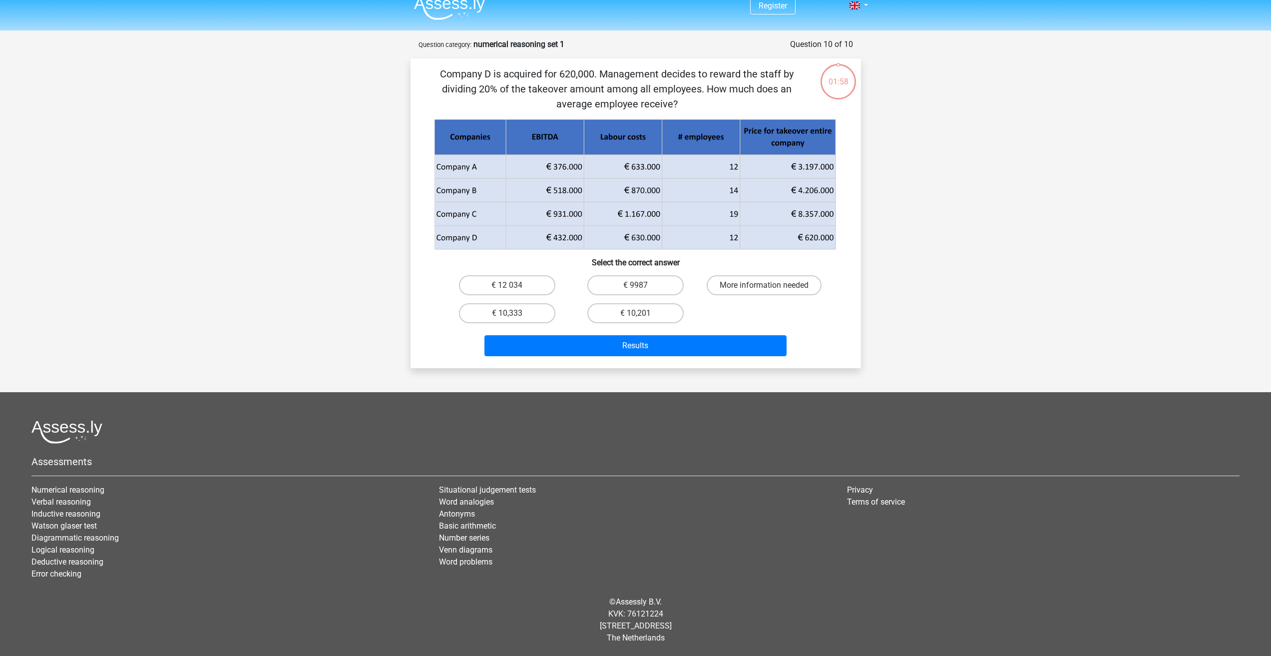
scroll to position [11, 0]
click at [616, 288] on label "€ 9987" at bounding box center [635, 285] width 96 height 20
click at [635, 288] on input "€ 9987" at bounding box center [638, 288] width 6 height 6
radio input "true"
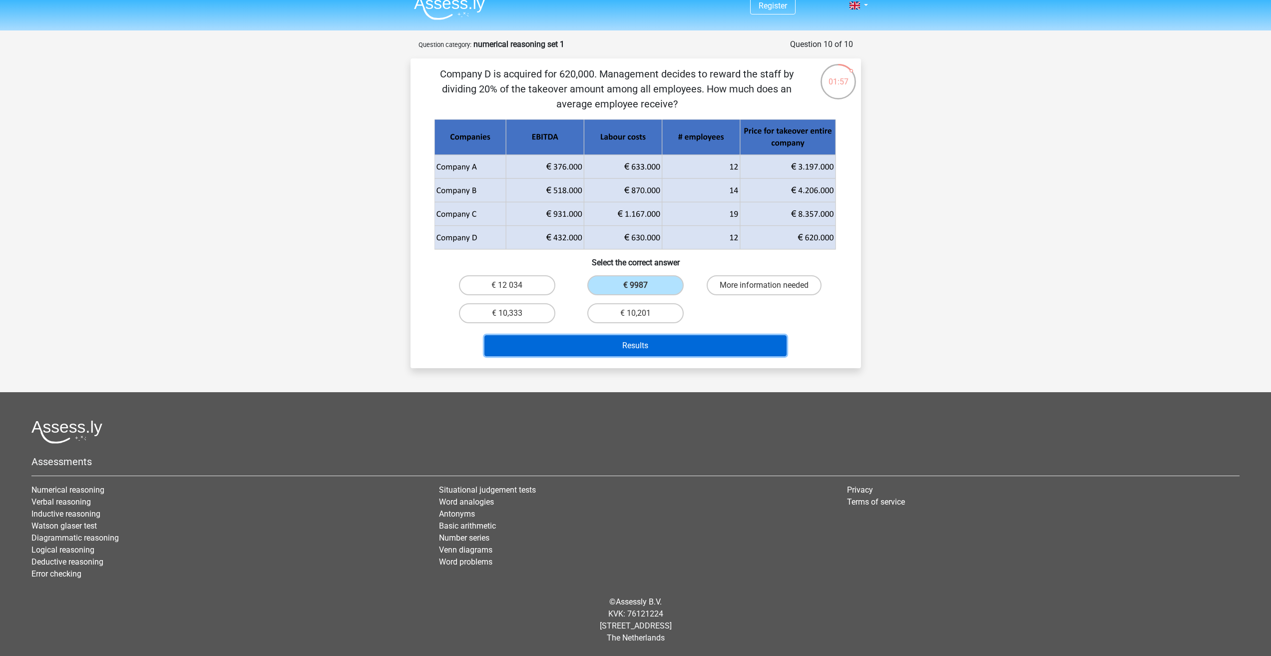
click at [636, 342] on button "Results" at bounding box center [635, 345] width 302 height 21
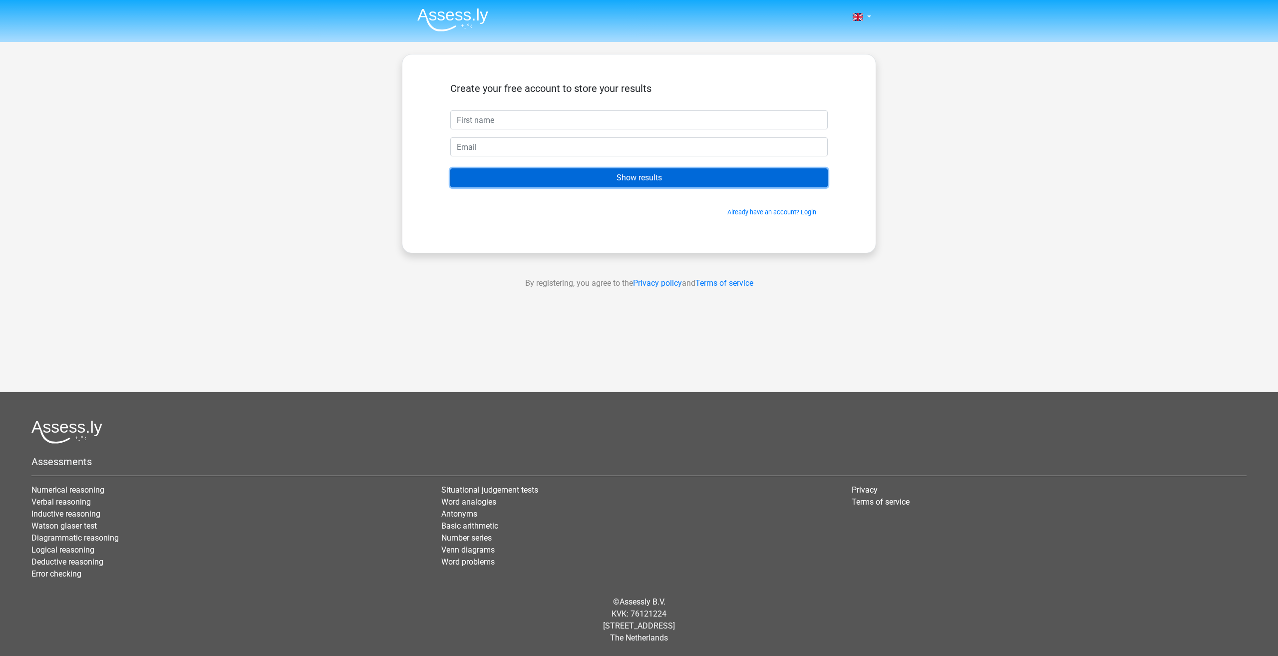
click at [625, 169] on input "Show results" at bounding box center [638, 177] width 377 height 19
click at [537, 110] on div "Create your free account to store your results" at bounding box center [638, 96] width 377 height 28
click at [554, 121] on input "d" at bounding box center [638, 119] width 377 height 19
type input "d"
click at [616, 183] on input "Show results" at bounding box center [638, 177] width 377 height 19
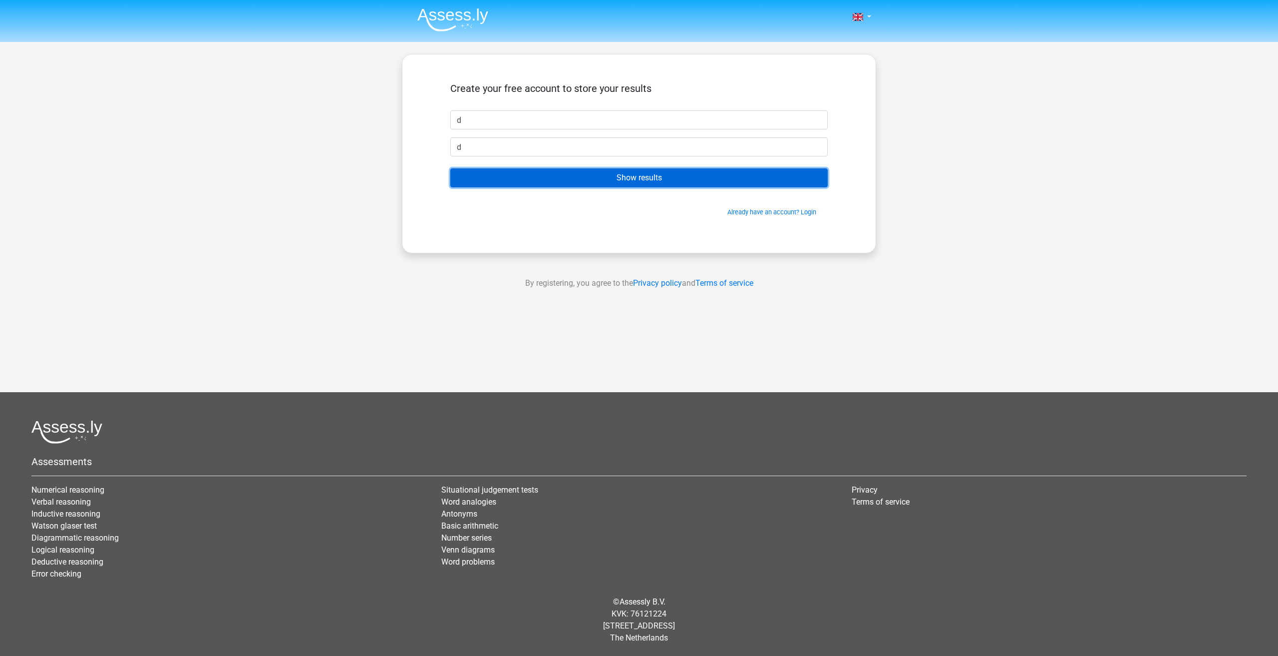
click at [616, 183] on input "Show results" at bounding box center [638, 177] width 377 height 19
type input "d@s.com"
click at [618, 184] on input "Show results" at bounding box center [638, 177] width 377 height 19
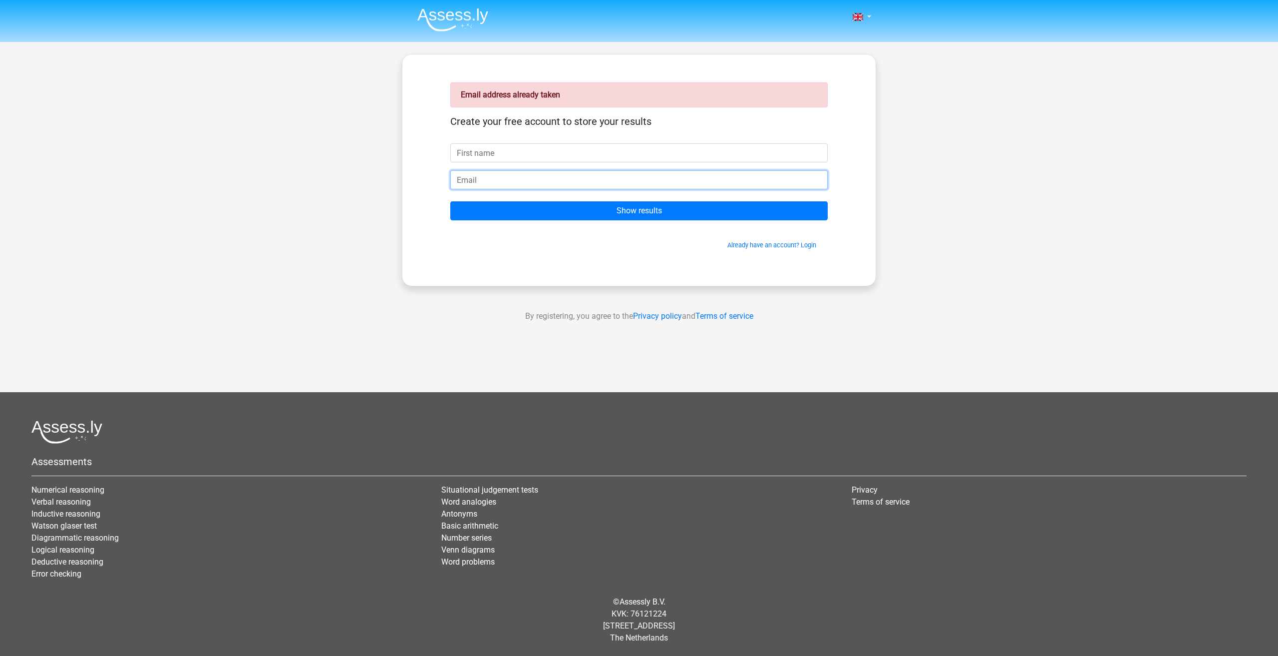
drag, startPoint x: 0, startPoint y: 0, endPoint x: 618, endPoint y: 184, distance: 644.3
click at [618, 184] on input "email" at bounding box center [638, 179] width 377 height 19
